Goal: Task Accomplishment & Management: Manage account settings

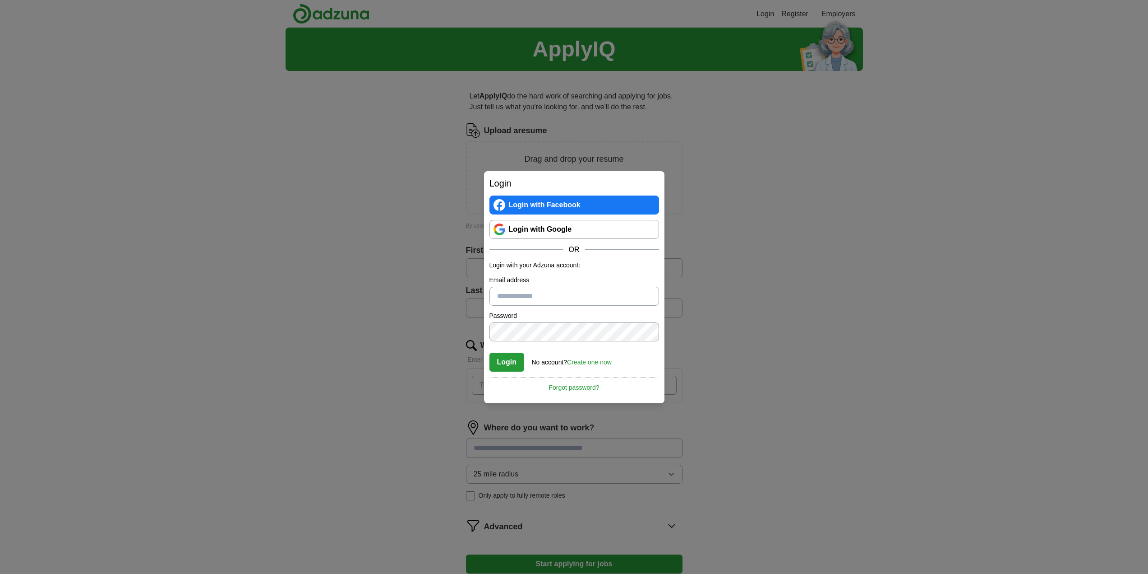
click at [543, 301] on input "Email address" at bounding box center [575, 296] width 170 height 19
type input "**********"
click at [490, 352] on button "Login" at bounding box center [507, 361] width 35 height 19
click at [477, 326] on div "**********" at bounding box center [574, 287] width 1148 height 574
click at [490, 352] on button "Login" at bounding box center [507, 361] width 35 height 19
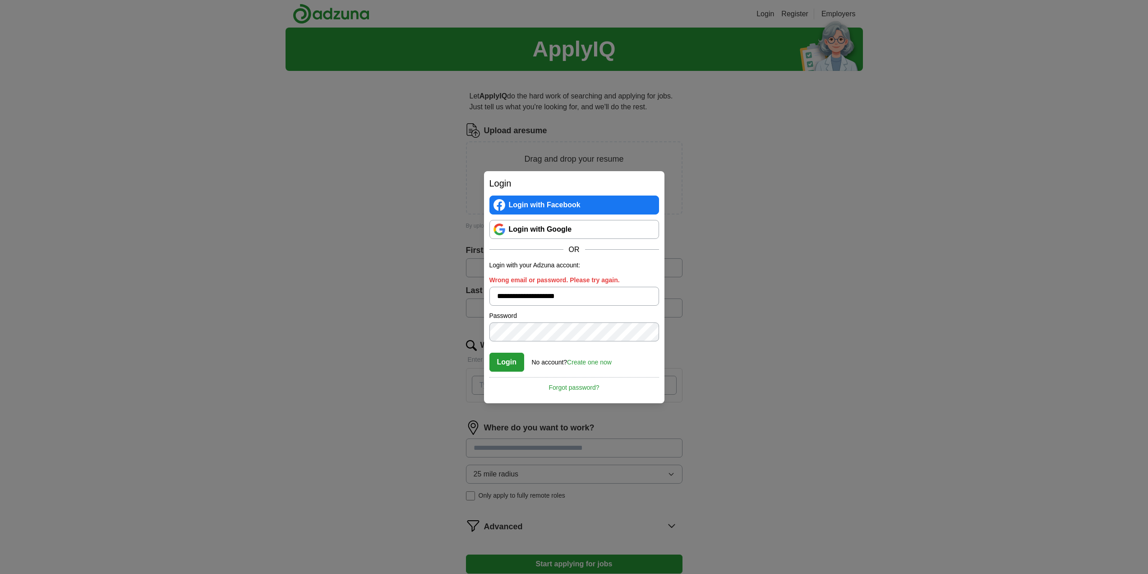
click at [459, 322] on div "**********" at bounding box center [574, 287] width 1148 height 574
click at [490, 352] on button "Login" at bounding box center [507, 361] width 35 height 19
click at [583, 386] on link "Forgot password?" at bounding box center [575, 384] width 170 height 15
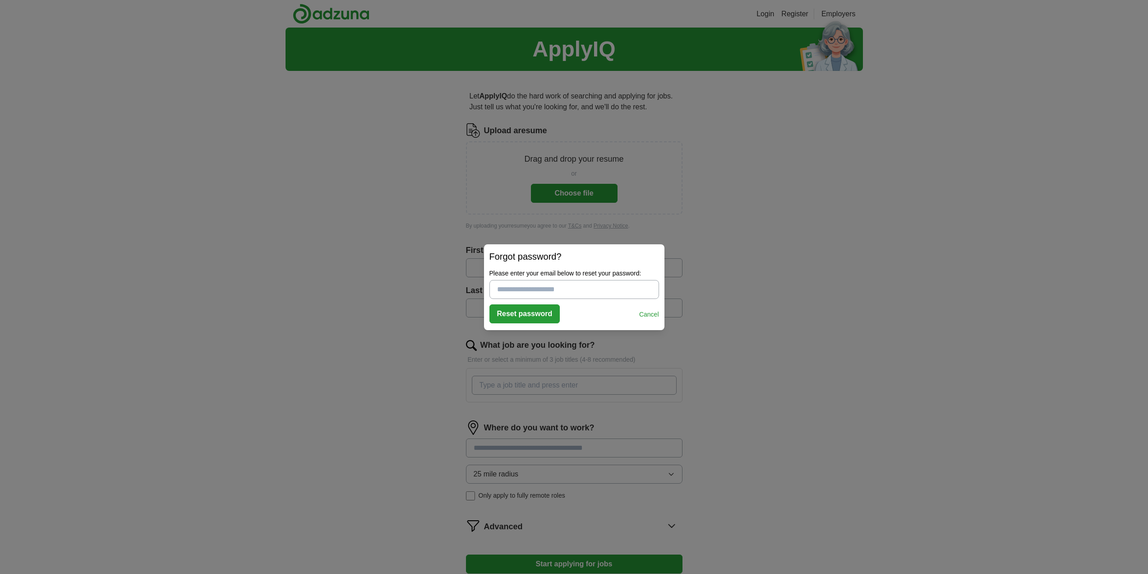
click at [578, 289] on input "Please enter your email below to reset your password:" at bounding box center [575, 289] width 170 height 19
type input "**********"
click at [528, 313] on button "Reset password" at bounding box center [525, 313] width 71 height 19
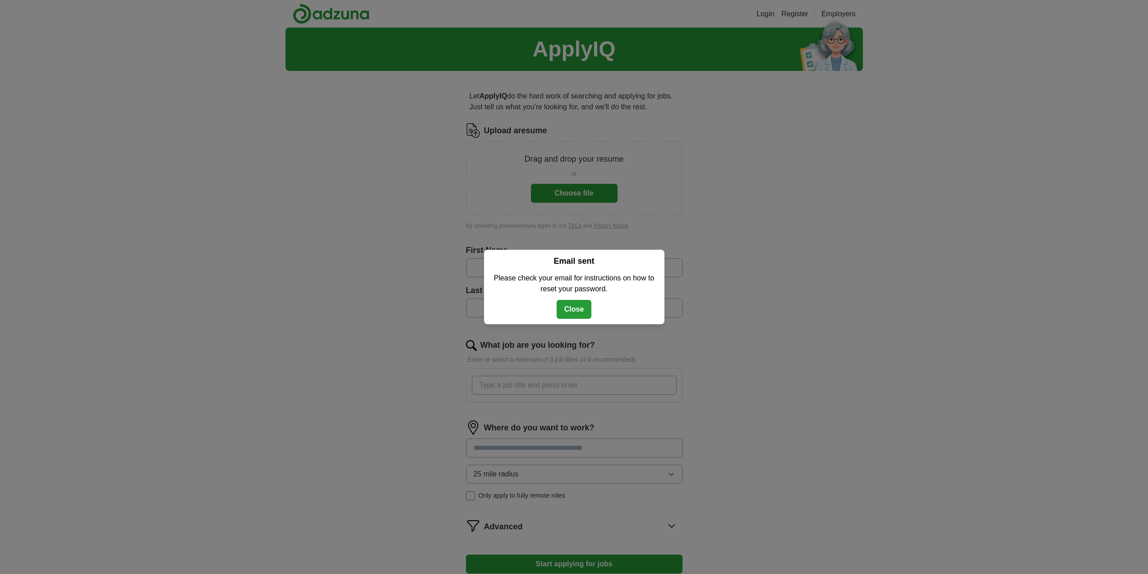
click at [573, 308] on button "Close" at bounding box center [574, 309] width 35 height 19
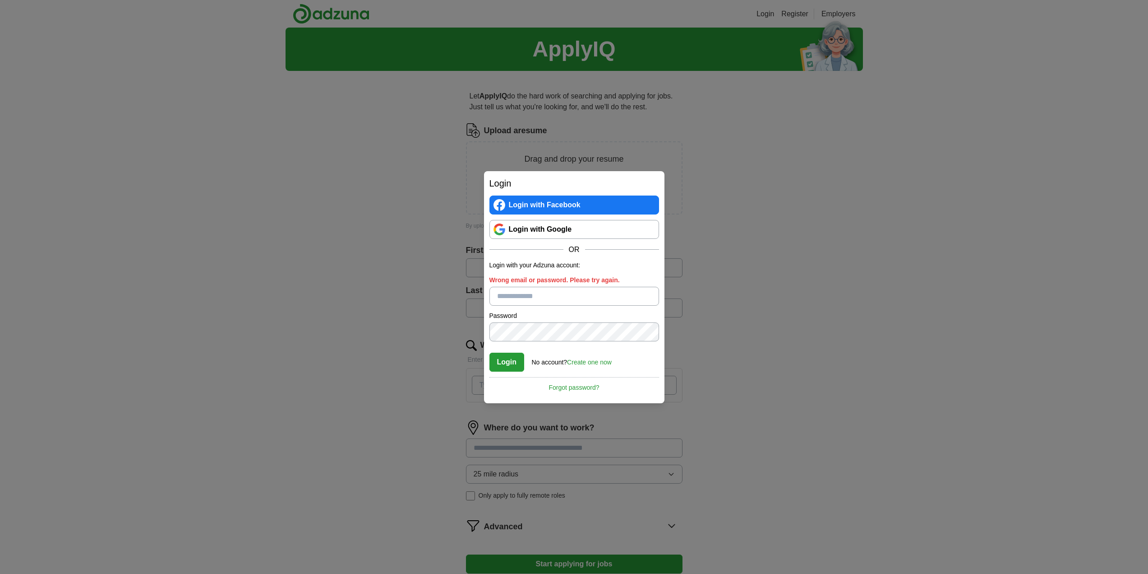
click at [535, 298] on input "Wrong email or password. Please try again." at bounding box center [575, 296] width 170 height 19
click at [544, 295] on input "Wrong email or password. Please try again." at bounding box center [575, 296] width 170 height 19
paste input "**********"
type input "**********"
click at [508, 362] on button "Login" at bounding box center [507, 361] width 35 height 19
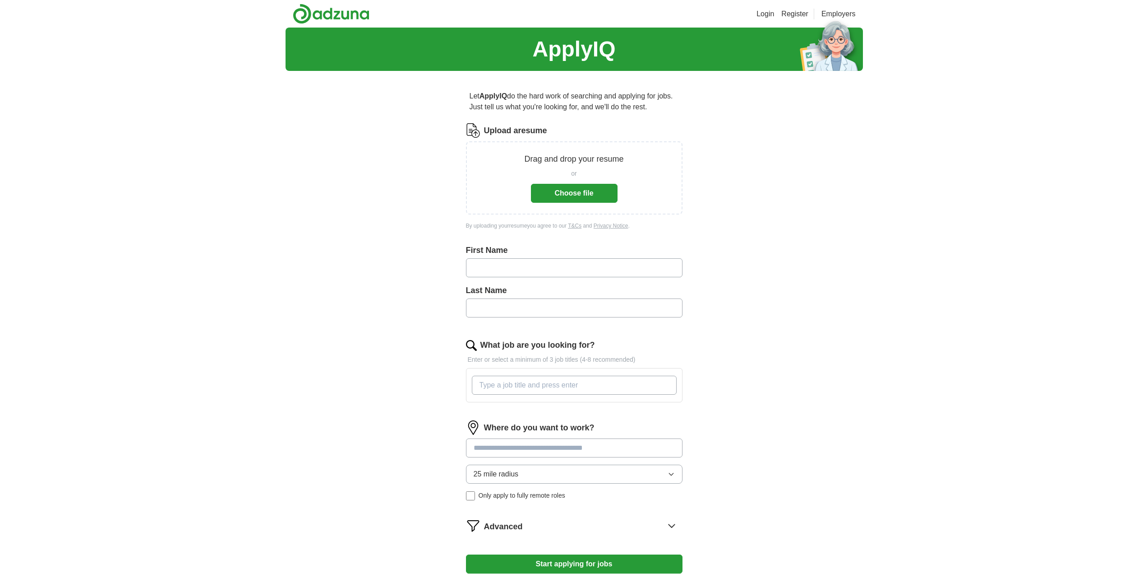
click at [762, 16] on link "Login" at bounding box center [766, 14] width 18 height 11
click at [763, 14] on link "Login" at bounding box center [766, 14] width 18 height 11
click at [796, 14] on link "Register" at bounding box center [795, 14] width 27 height 11
click at [767, 14] on link "Login" at bounding box center [766, 14] width 18 height 11
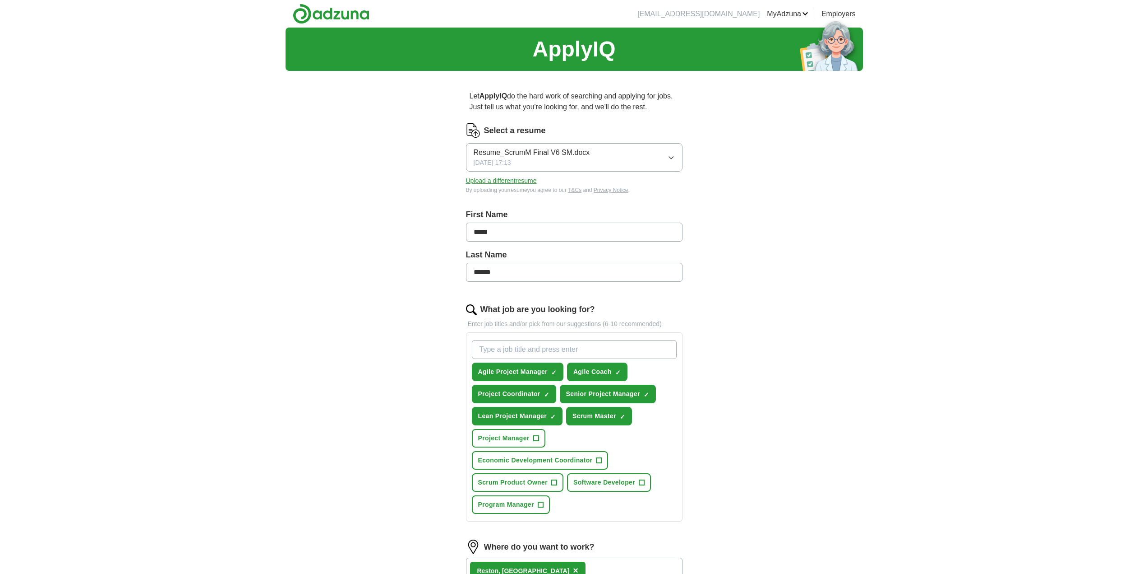
click at [506, 181] on button "Upload a different resume" at bounding box center [501, 180] width 71 height 9
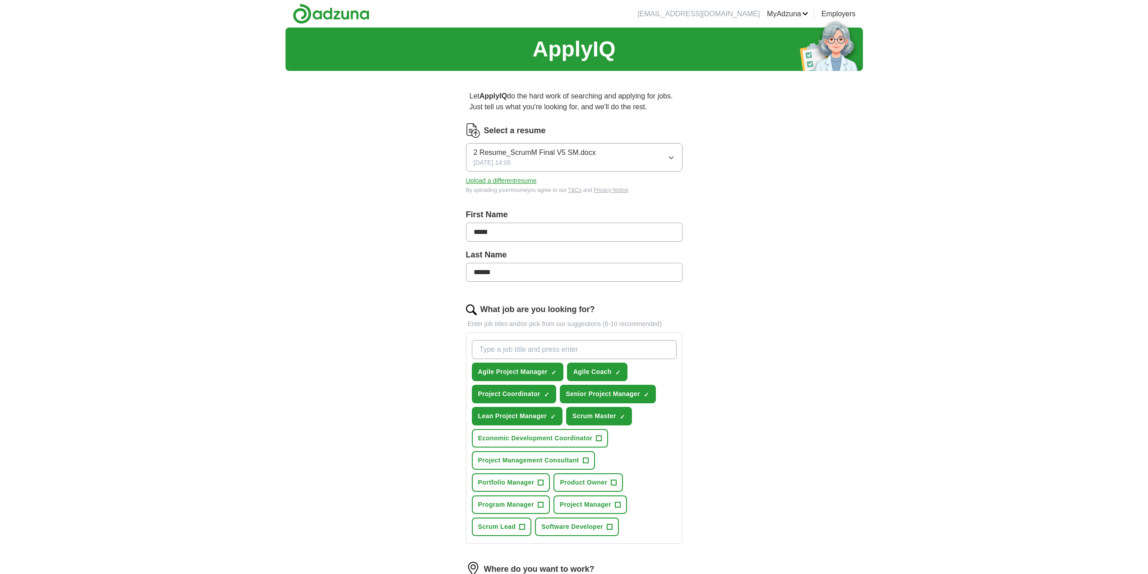
drag, startPoint x: 566, startPoint y: 349, endPoint x: 595, endPoint y: 352, distance: 28.6
click at [567, 349] on input "What job are you looking for?" at bounding box center [574, 349] width 205 height 19
drag, startPoint x: 585, startPoint y: 347, endPoint x: 528, endPoint y: 351, distance: 56.9
click at [528, 351] on input "Scrum Master Project Manager" at bounding box center [574, 349] width 205 height 19
type input "Scrum Master, Project Manager"
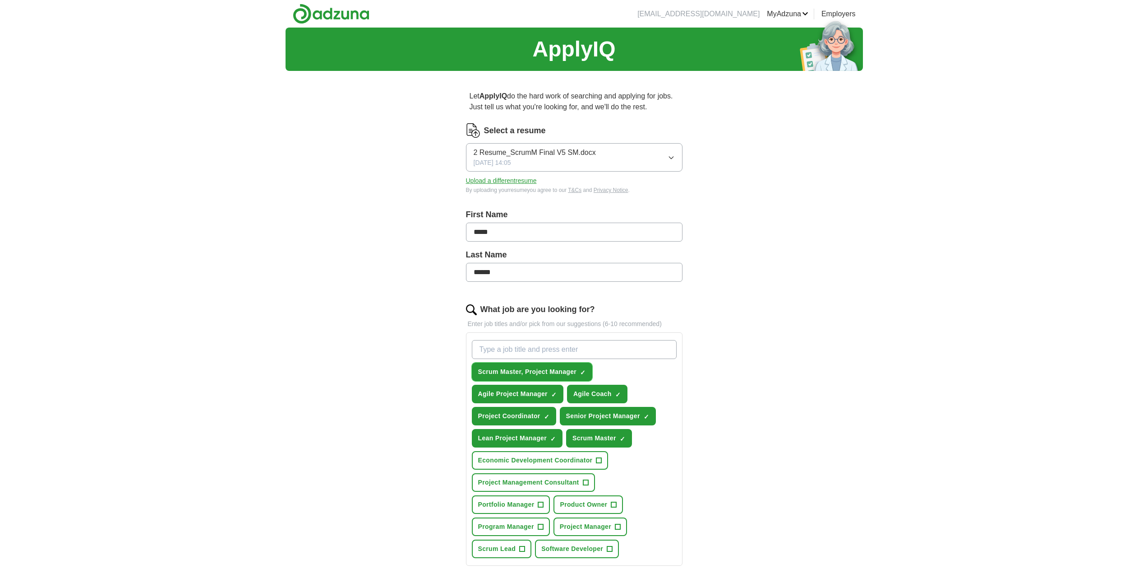
click at [0, 0] on span "×" at bounding box center [0, 0] width 0 height 0
click at [545, 345] on input "What job are you looking for?" at bounding box center [574, 349] width 205 height 19
type input "Scrum Master"
click at [653, 371] on span "+" at bounding box center [652, 371] width 5 height 7
click at [654, 390] on div "Scrum Master ✓ × Scrum Master, Project Manager ✓ × Agile Project Manager ✓ × Ag…" at bounding box center [574, 448] width 208 height 225
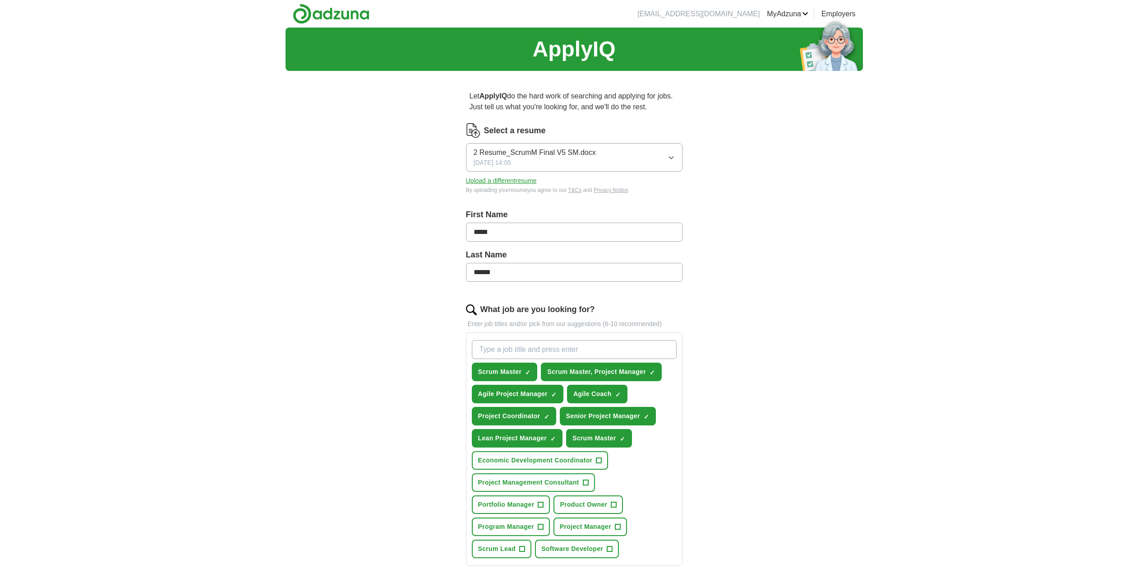
click at [657, 396] on div "Scrum Master ✓ × Scrum Master, Project Manager ✓ × Agile Project Manager ✓ × Ag…" at bounding box center [574, 448] width 208 height 225
click at [545, 348] on input "What job are you looking for?" at bounding box center [574, 349] width 205 height 19
type input "Project Manager"
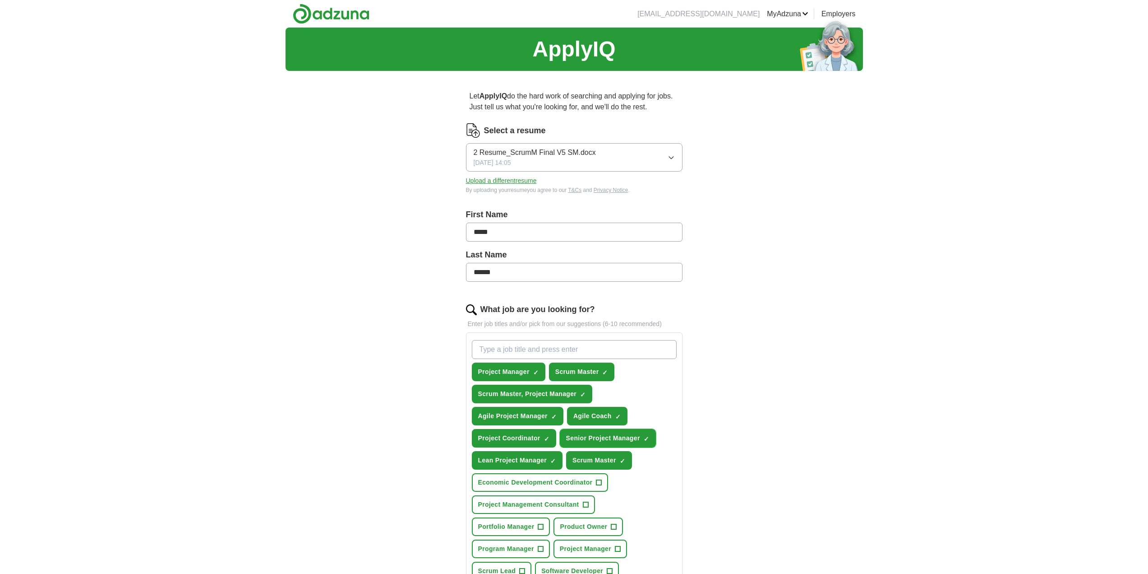
click at [0, 0] on span "×" at bounding box center [0, 0] width 0 height 0
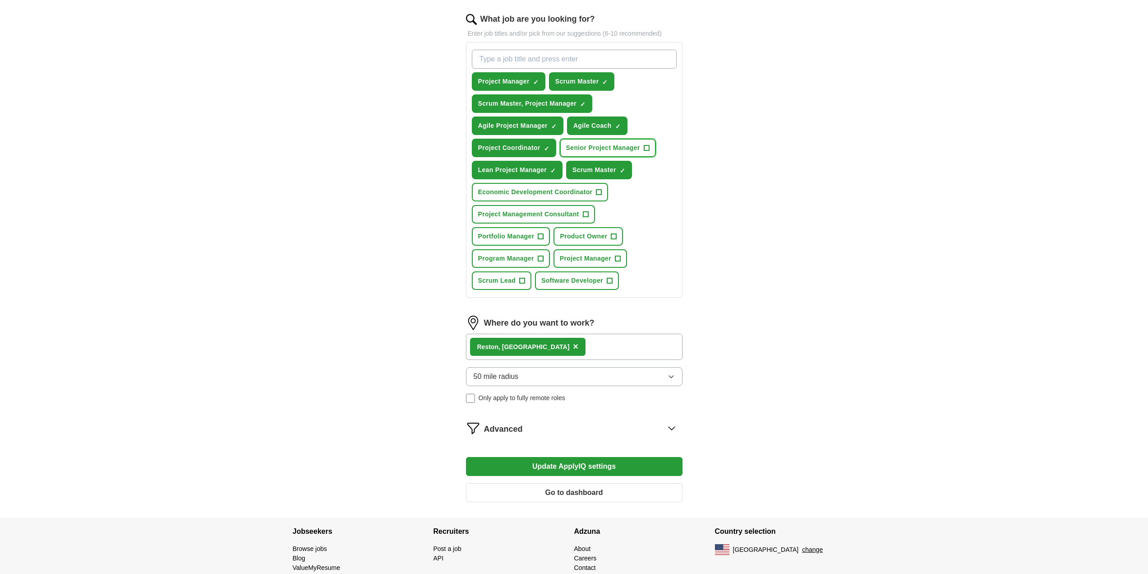
scroll to position [288, 0]
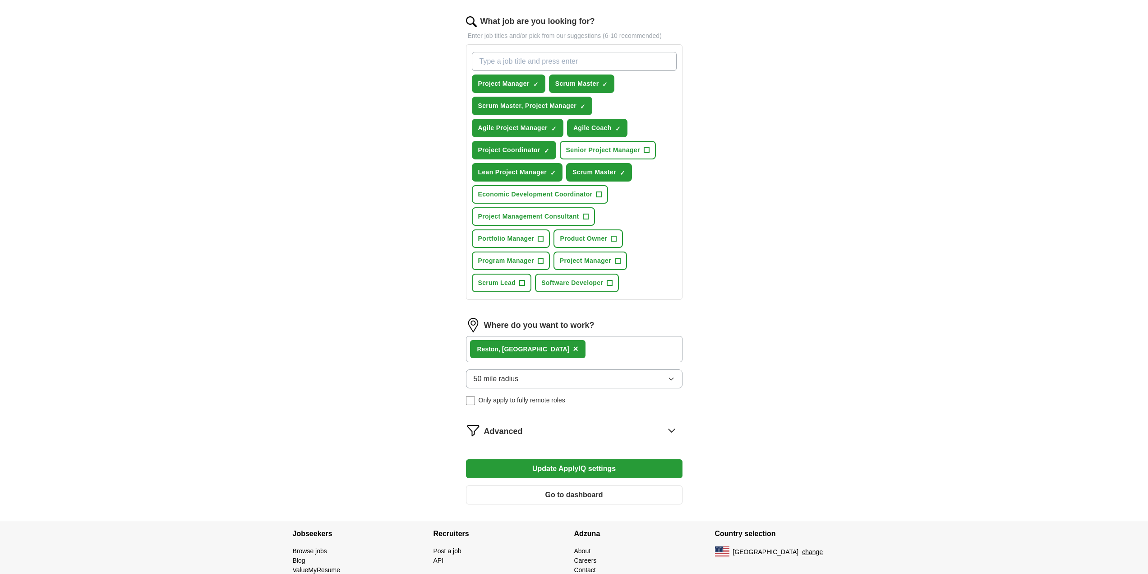
click at [559, 348] on div "Reston, [GEOGRAPHIC_DATA] ×" at bounding box center [574, 349] width 217 height 26
click at [521, 382] on button "50 mile radius" at bounding box center [574, 378] width 217 height 19
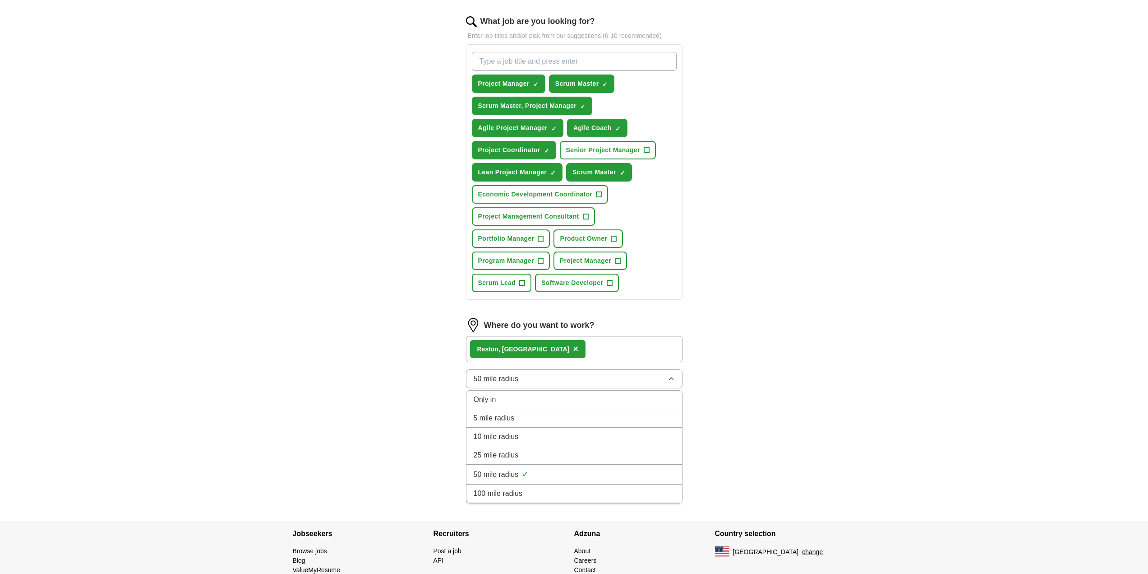
click at [521, 382] on button "50 mile radius" at bounding box center [574, 378] width 217 height 19
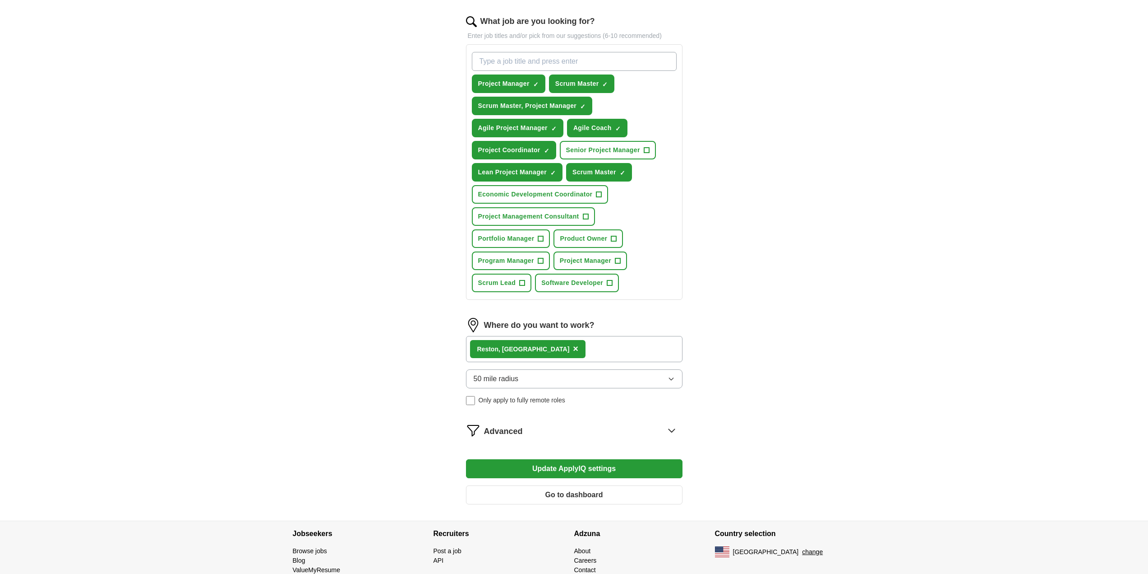
scroll to position [326, 0]
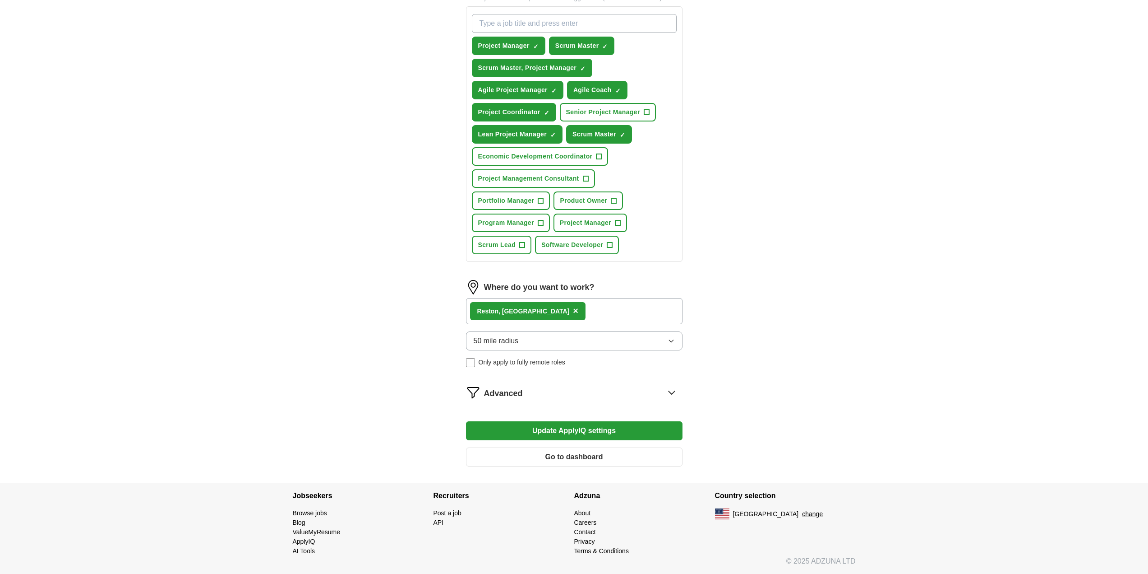
click at [672, 392] on icon at bounding box center [672, 392] width 14 height 14
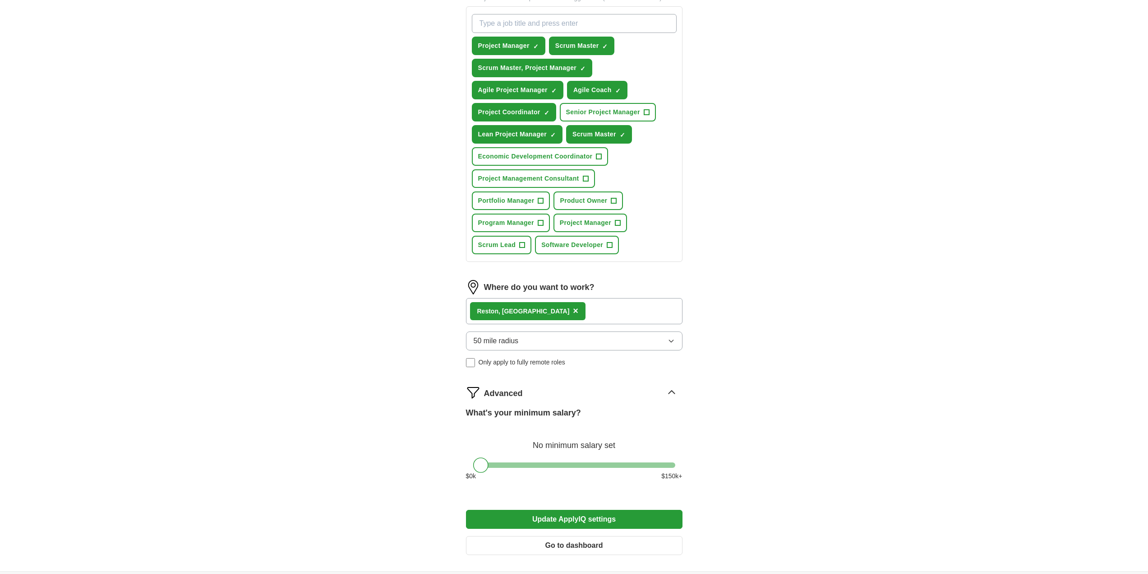
scroll to position [414, 0]
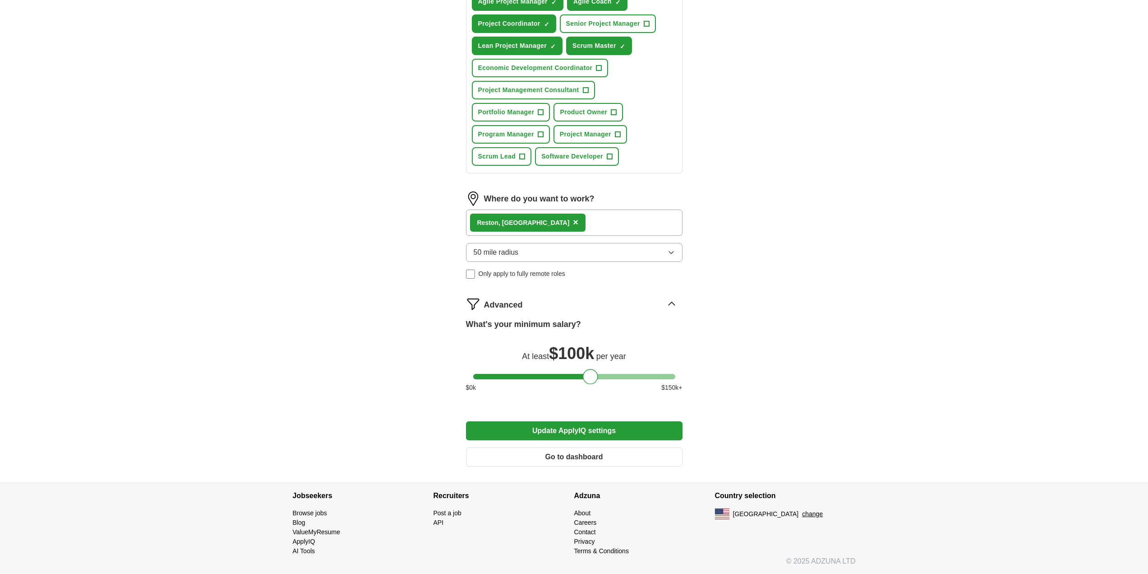
drag, startPoint x: 482, startPoint y: 380, endPoint x: 592, endPoint y: 373, distance: 110.3
click at [592, 373] on div at bounding box center [590, 376] width 15 height 15
click at [563, 430] on button "Update ApplyIQ settings" at bounding box center [574, 430] width 217 height 19
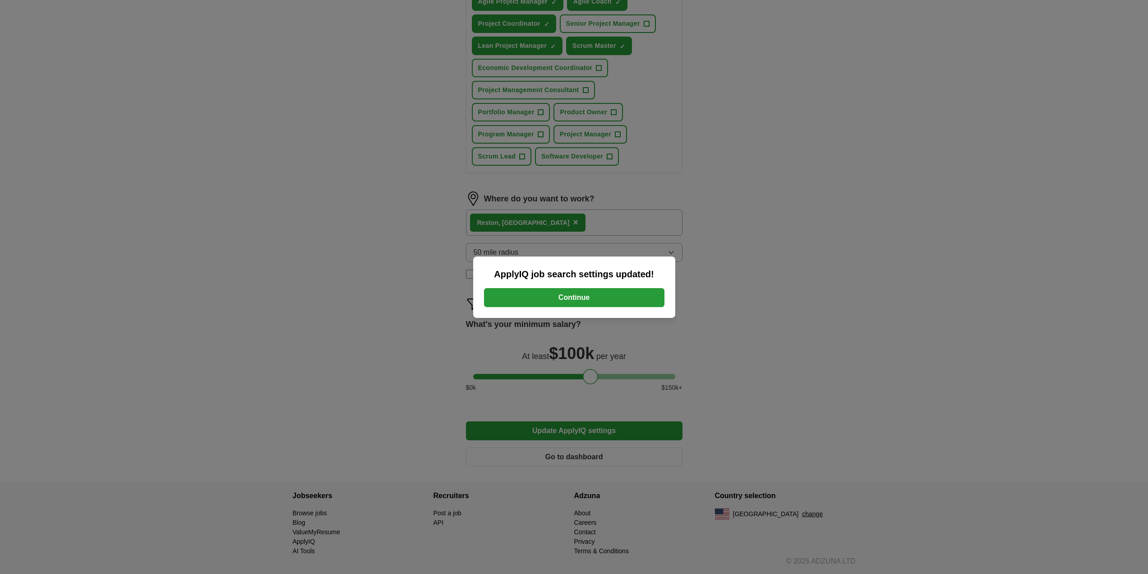
click at [587, 298] on button "Continue" at bounding box center [574, 297] width 180 height 19
